Goal: Check status: Check status

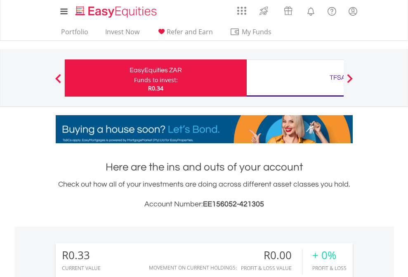
scroll to position [79, 129]
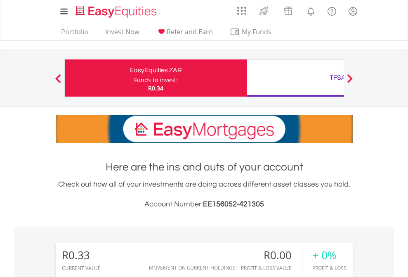
click at [134, 78] on div "Funds to invest:" at bounding box center [156, 80] width 44 height 8
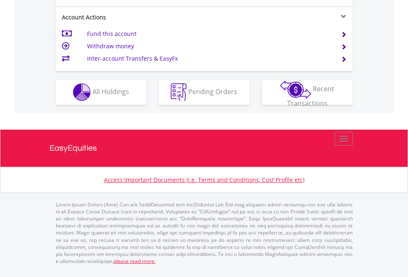
scroll to position [771, 0]
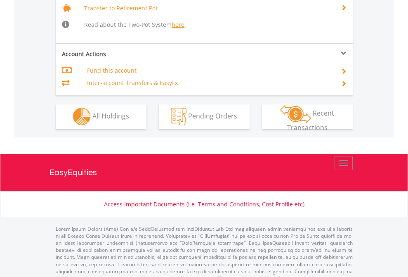
scroll to position [819, 0]
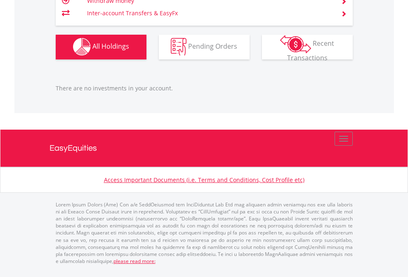
scroll to position [79, 129]
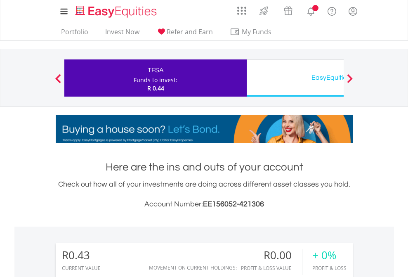
scroll to position [79, 129]
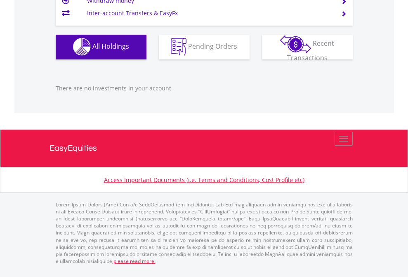
scroll to position [816, 0]
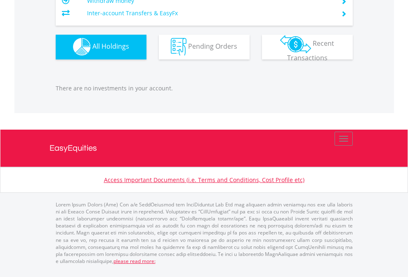
scroll to position [79, 129]
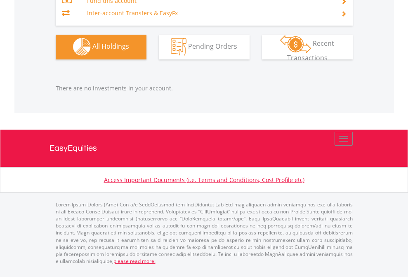
scroll to position [79, 129]
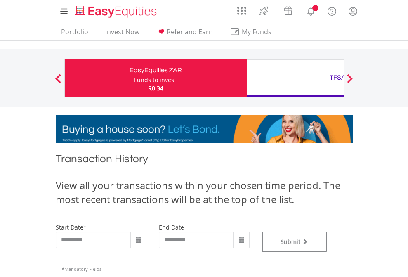
type input "**********"
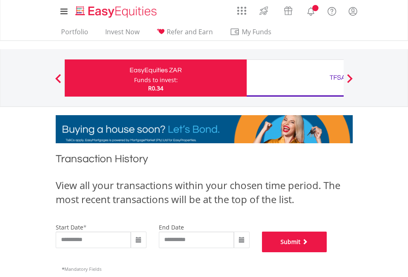
click at [327, 252] on button "Submit" at bounding box center [294, 241] width 65 height 21
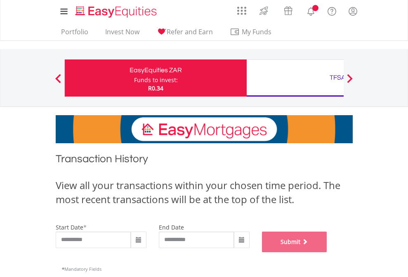
scroll to position [334, 0]
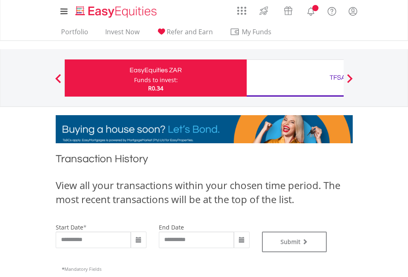
click at [295, 78] on div "TFSA" at bounding box center [338, 78] width 172 height 12
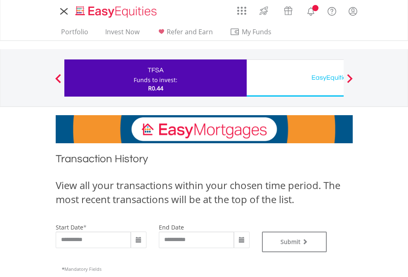
type input "**********"
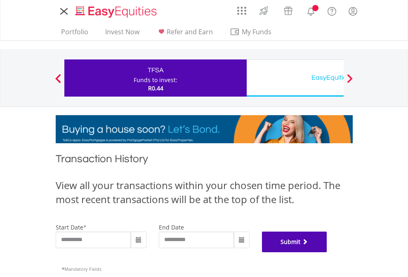
click at [327, 252] on button "Submit" at bounding box center [294, 241] width 65 height 21
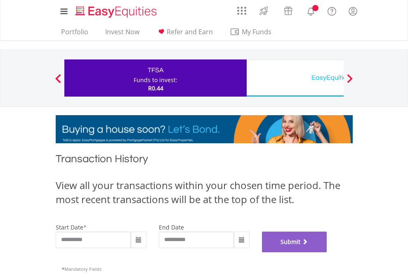
scroll to position [334, 0]
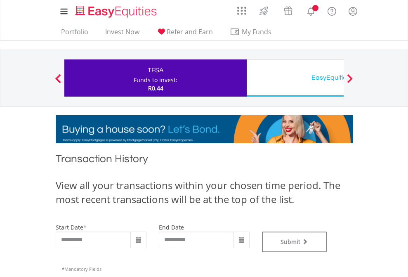
click at [295, 78] on div "EasyEquities USD" at bounding box center [338, 78] width 172 height 12
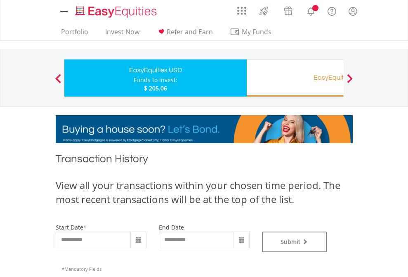
type input "**********"
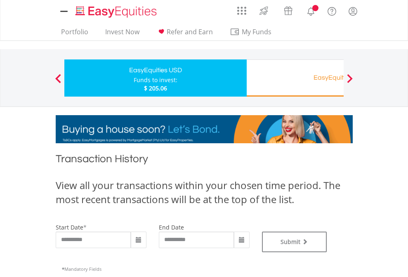
type input "**********"
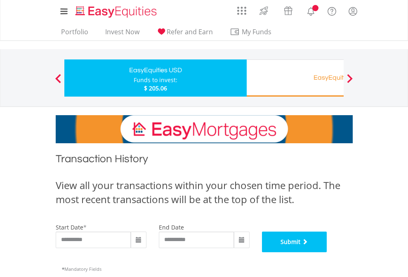
click at [327, 252] on button "Submit" at bounding box center [294, 241] width 65 height 21
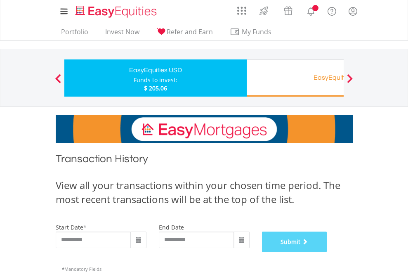
scroll to position [334, 0]
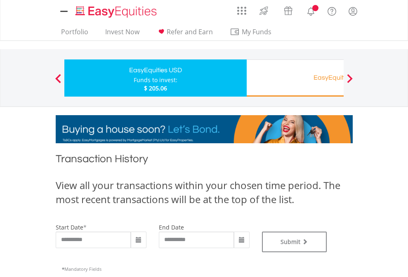
click at [295, 78] on div "EasyEquities RA" at bounding box center [338, 78] width 172 height 12
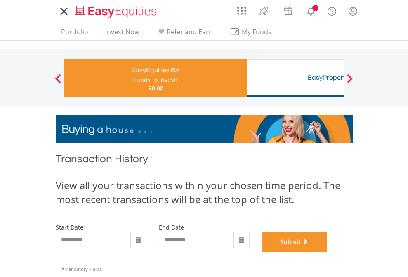
click at [327, 252] on button "Submit" at bounding box center [294, 241] width 65 height 21
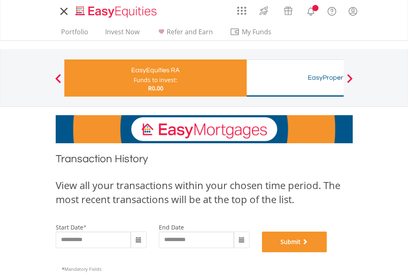
scroll to position [334, 0]
